Goal: Information Seeking & Learning: Learn about a topic

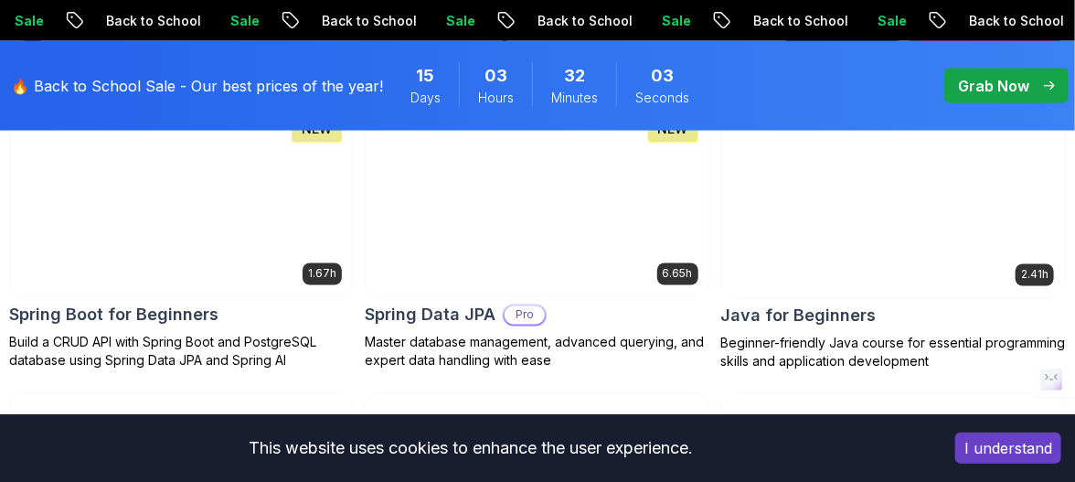
scroll to position [970, 0]
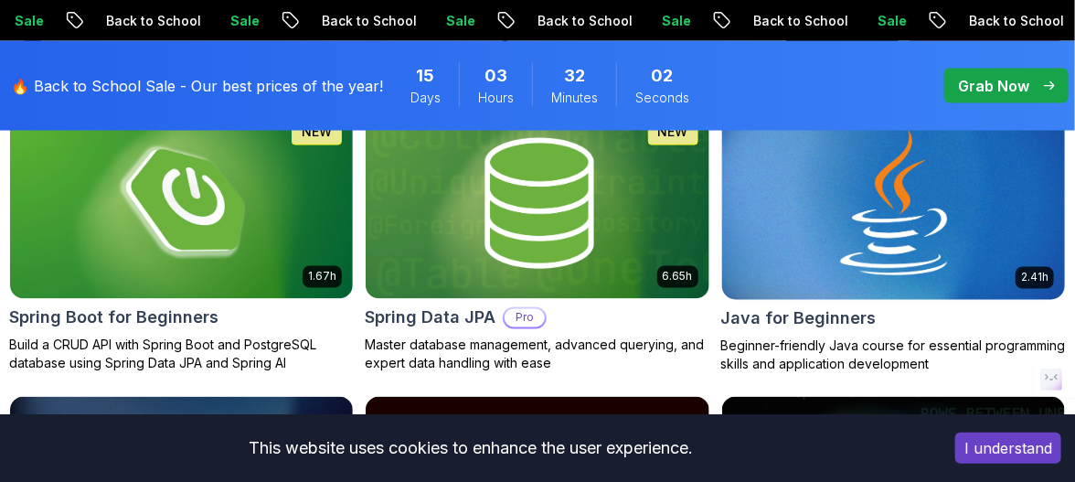
click at [864, 299] on div "2.41h Java for Beginners Beginner-friendly Java course for essential programmin…" at bounding box center [893, 239] width 344 height 267
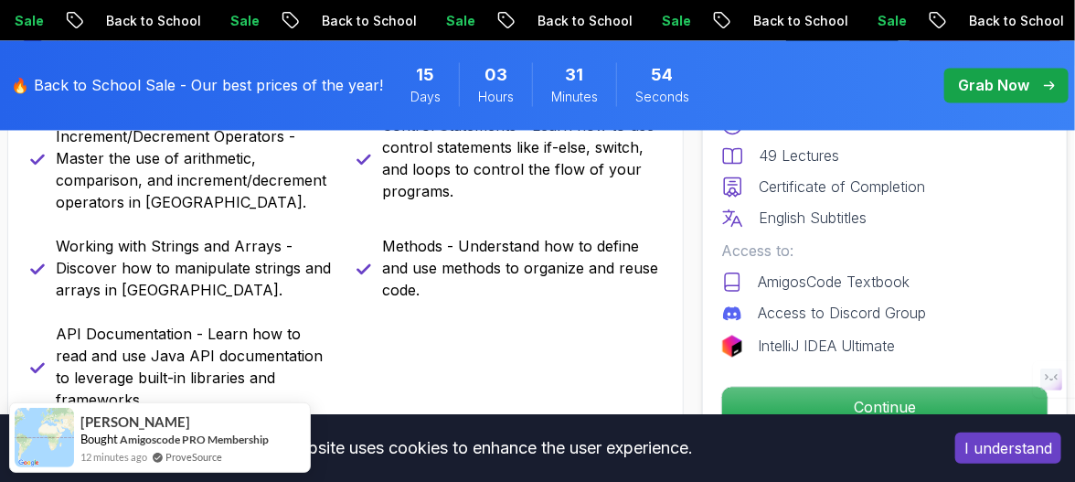
scroll to position [1214, 0]
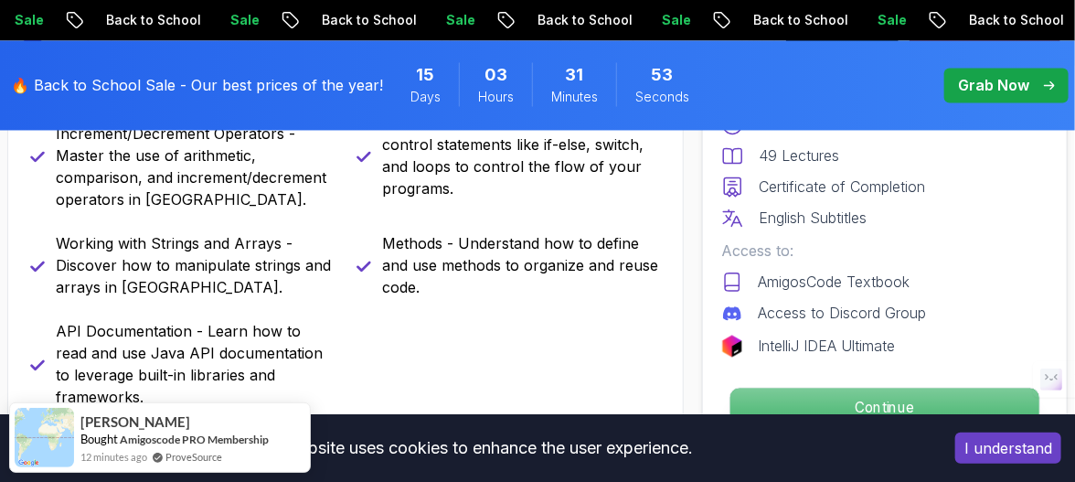
click at [826, 394] on p "Continue" at bounding box center [884, 407] width 309 height 38
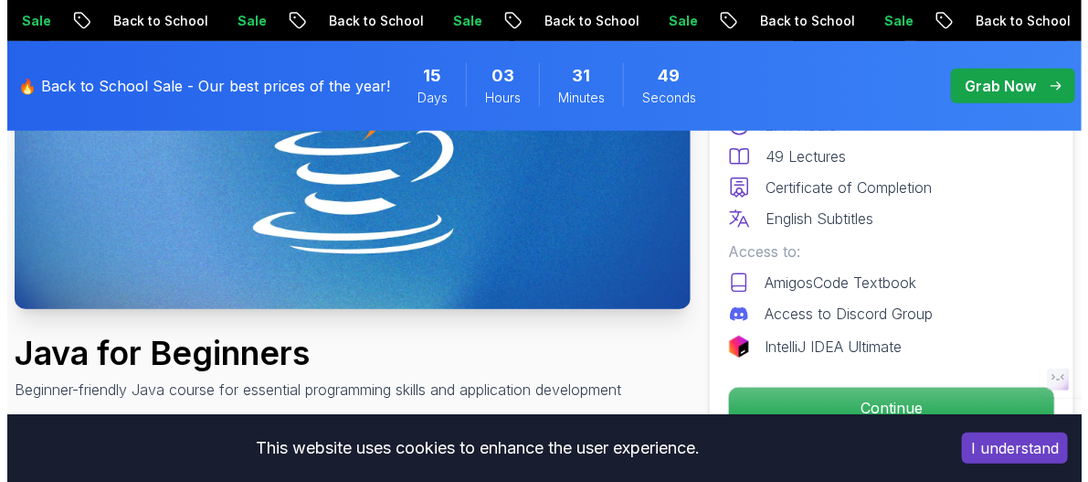
scroll to position [0, 0]
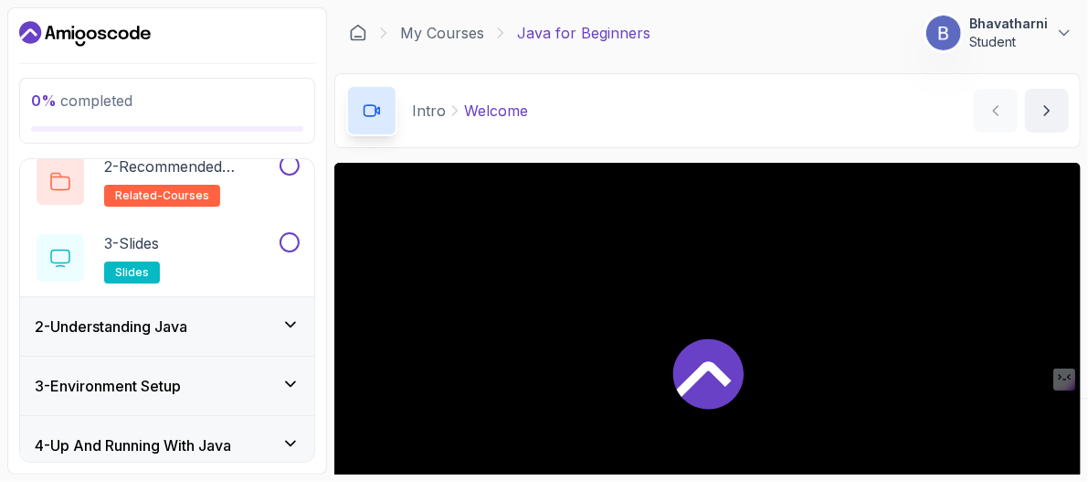
scroll to position [338, 0]
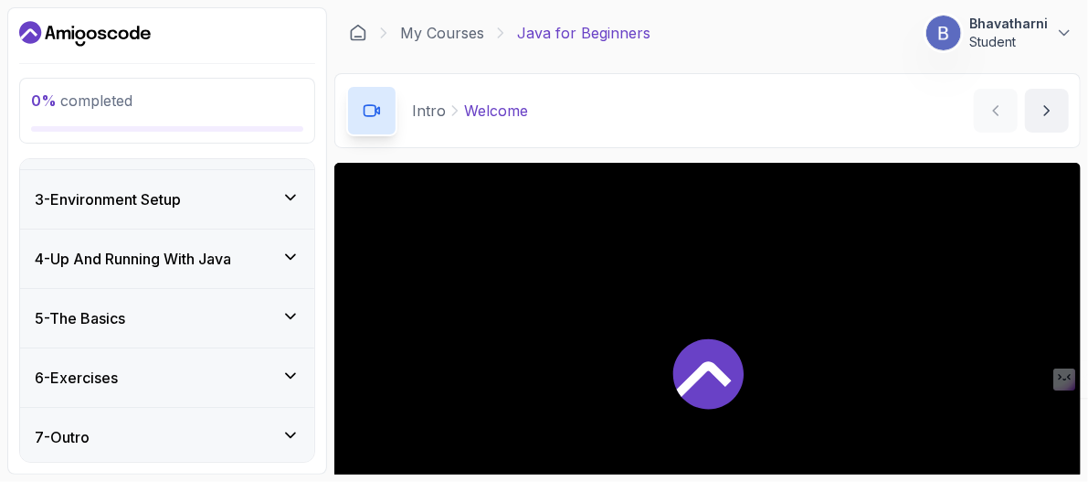
click at [289, 439] on icon at bounding box center [290, 435] width 18 height 18
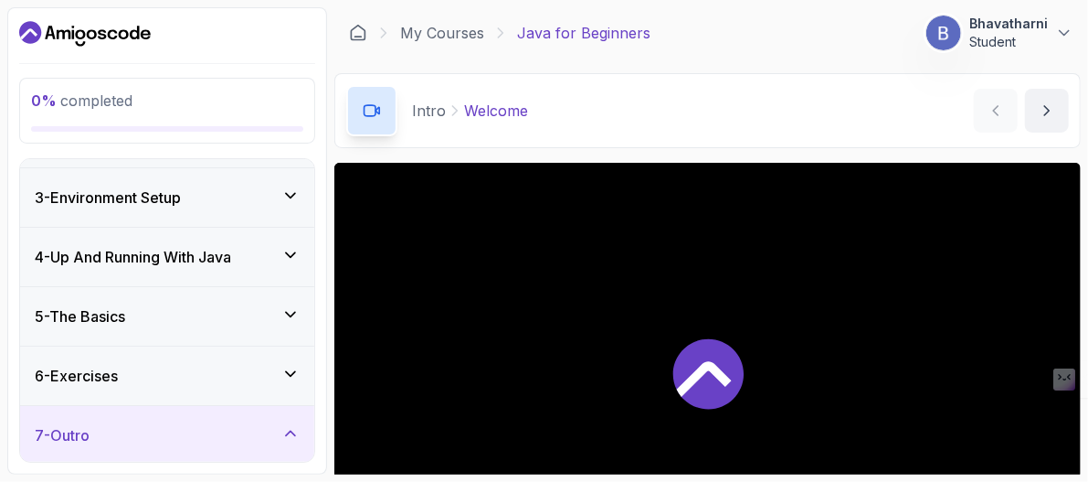
scroll to position [109, 0]
click at [285, 372] on icon at bounding box center [290, 375] width 18 height 18
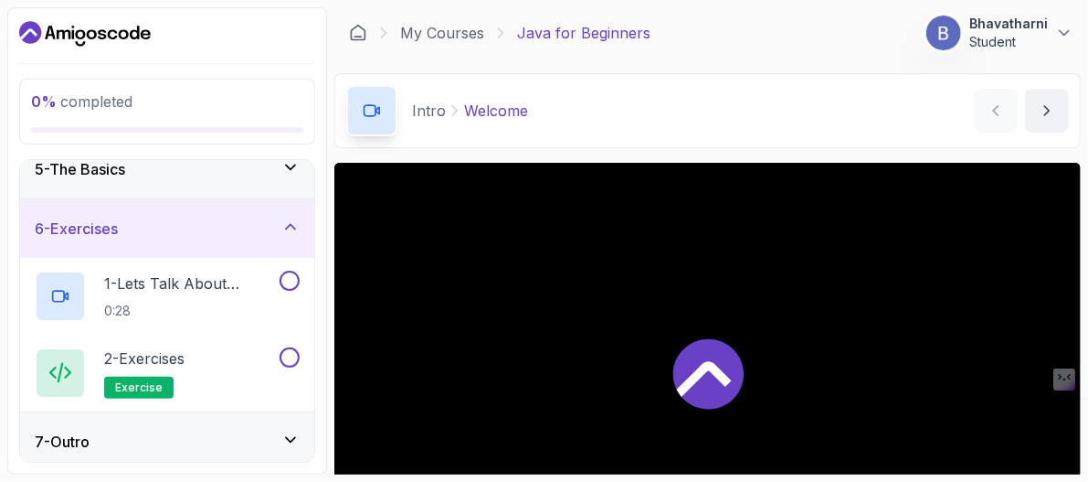
scroll to position [261, 0]
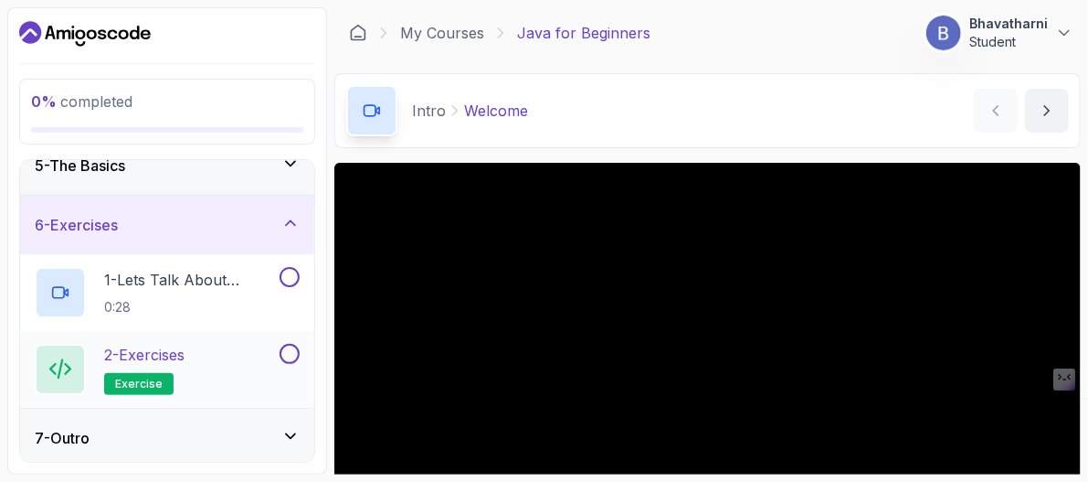
click at [177, 366] on h2 "2 - Exercises exercise" at bounding box center [144, 369] width 80 height 51
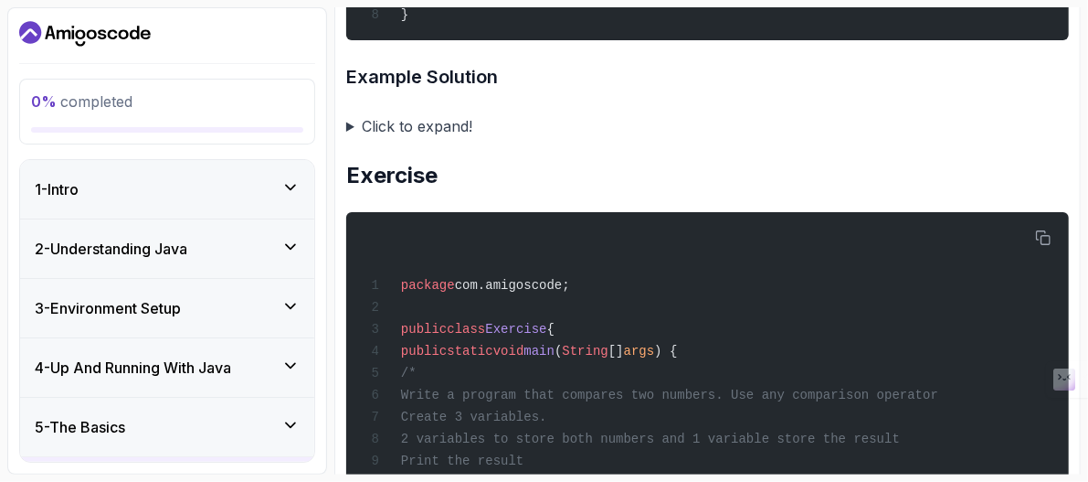
scroll to position [1250, 0]
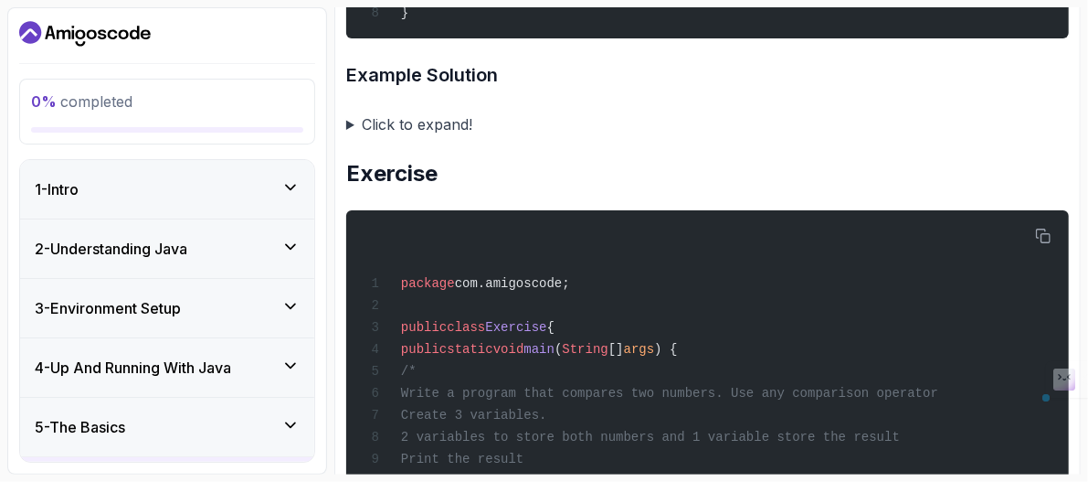
drag, startPoint x: 640, startPoint y: 293, endPoint x: 369, endPoint y: 137, distance: 312.4
click at [353, 135] on summary "Click to expand!" at bounding box center [707, 124] width 723 height 26
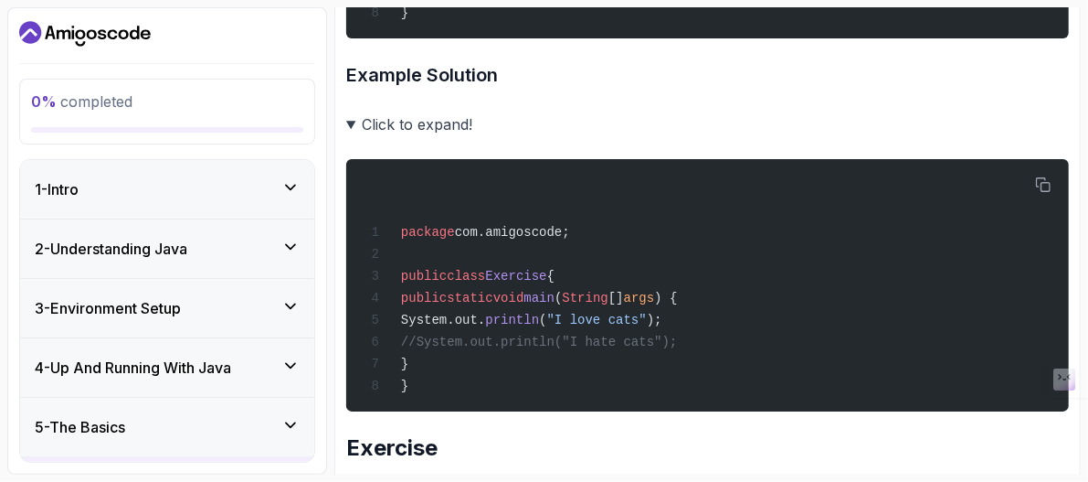
click at [353, 135] on summary "Click to expand!" at bounding box center [707, 124] width 723 height 26
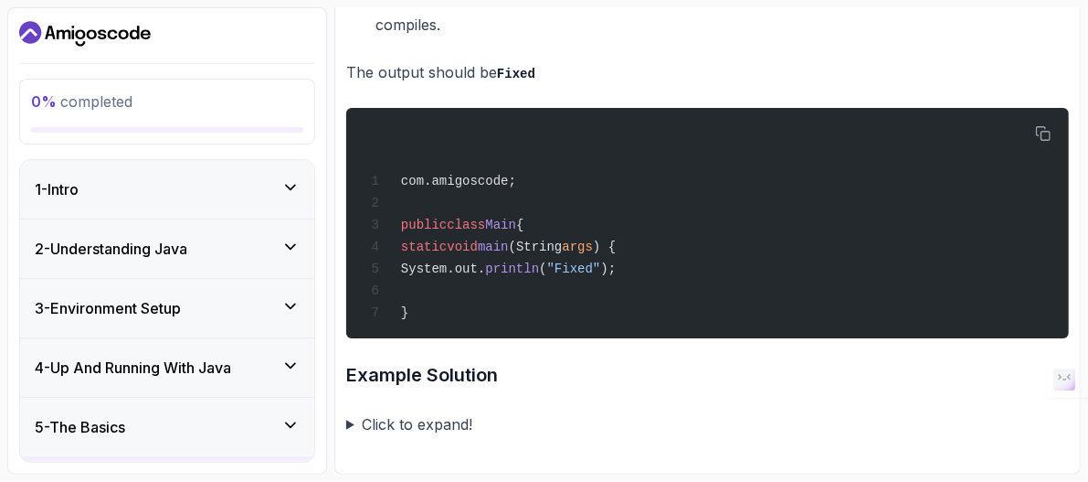
scroll to position [4125, 0]
